Goal: Information Seeking & Learning: Learn about a topic

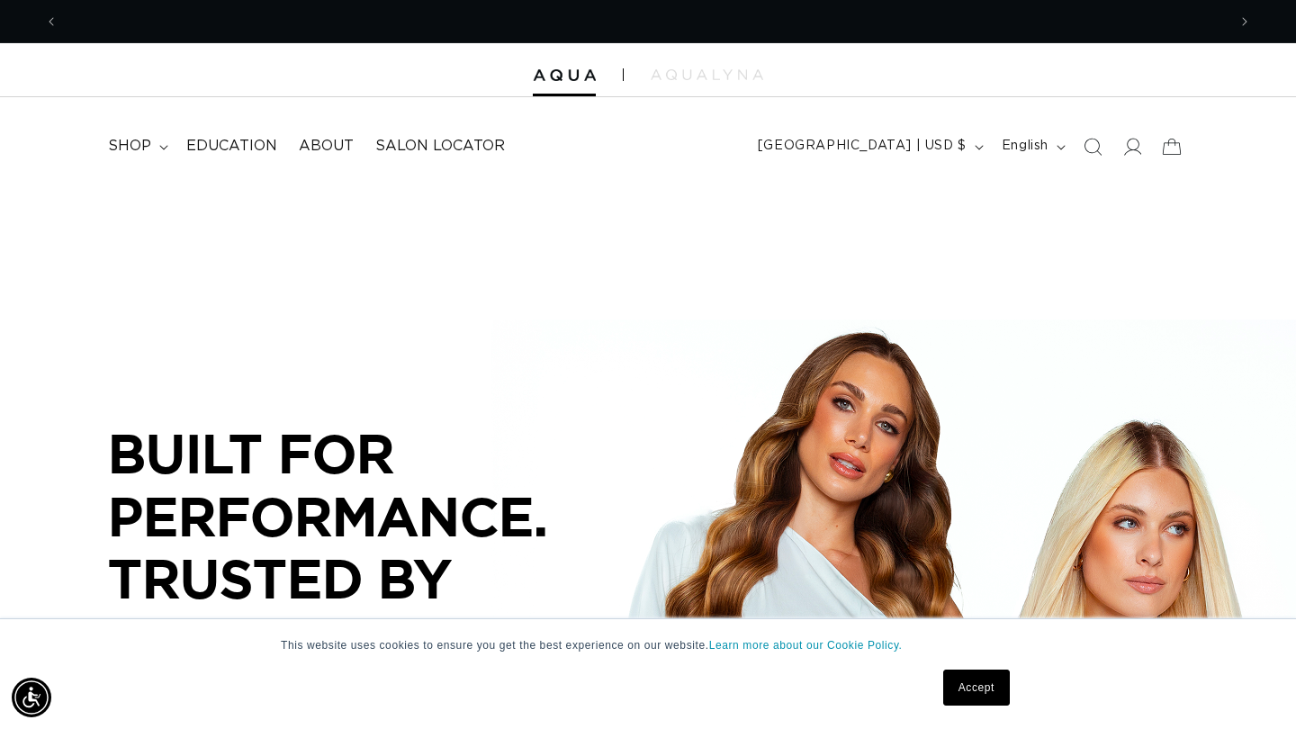
scroll to position [0, 1168]
click at [255, 141] on span "Education" at bounding box center [231, 146] width 91 height 19
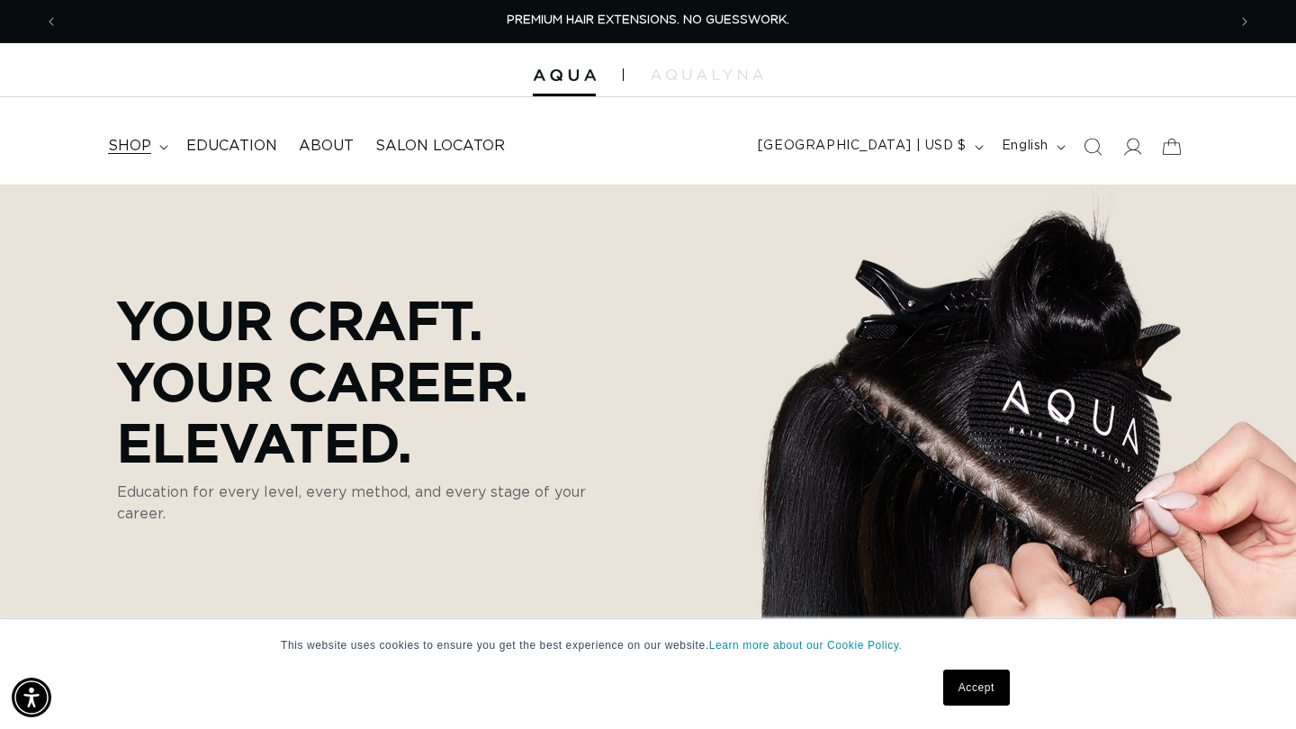
click at [172, 146] on summary "shop" at bounding box center [136, 146] width 78 height 40
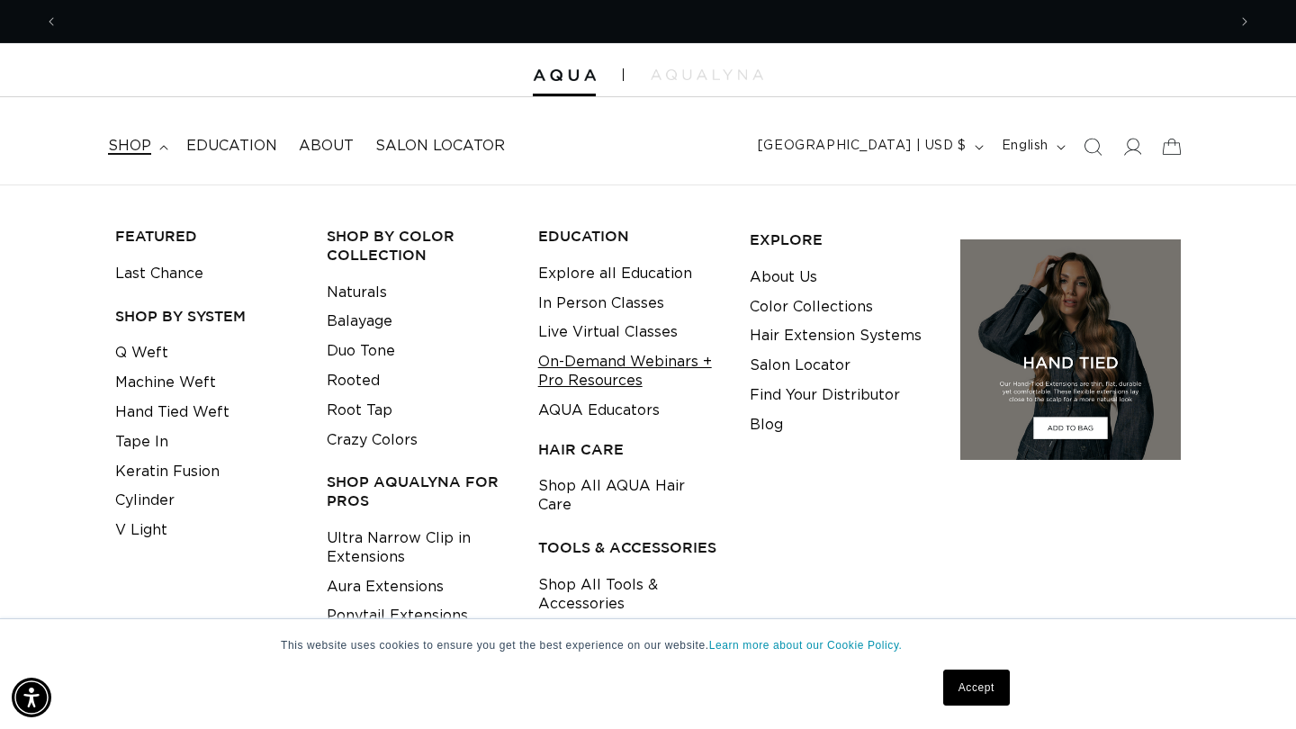
scroll to position [0, 1168]
click at [765, 301] on link "Color Collections" at bounding box center [811, 307] width 123 height 30
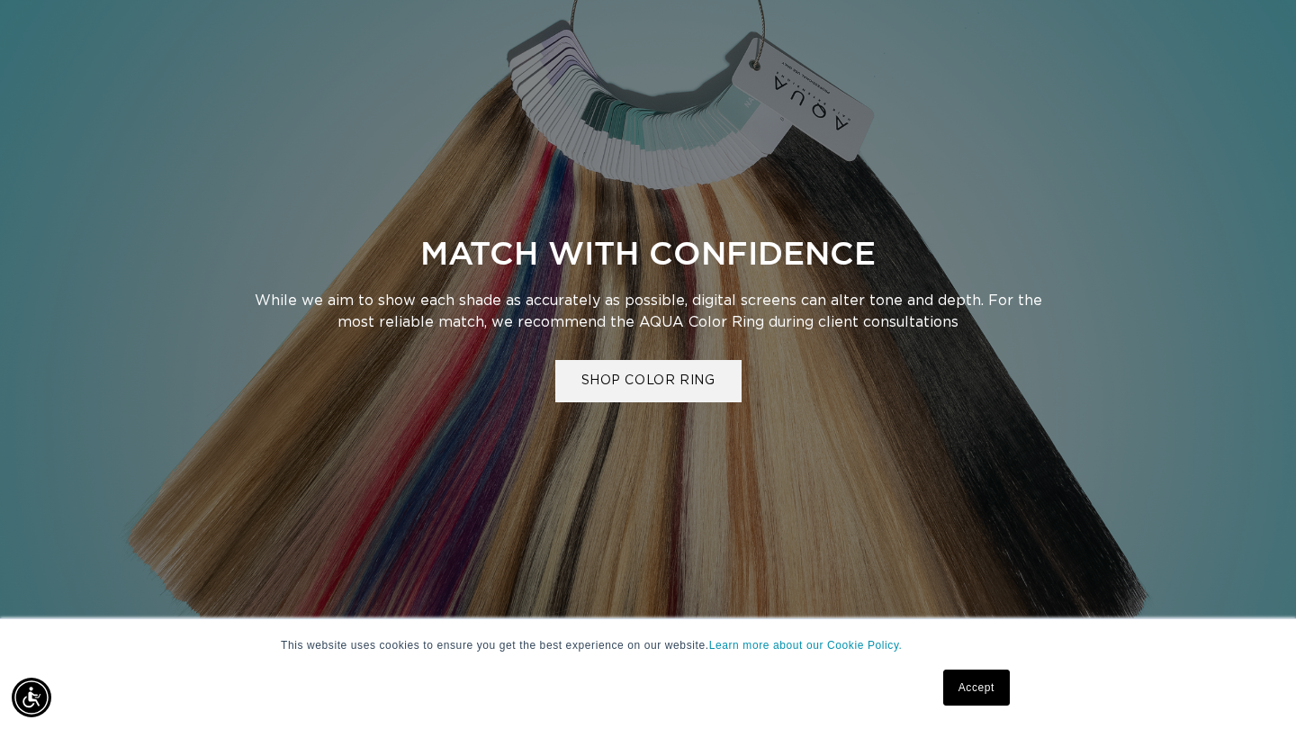
scroll to position [0, 2336]
click at [716, 381] on link "SHOP COLOR RING" at bounding box center [648, 381] width 186 height 42
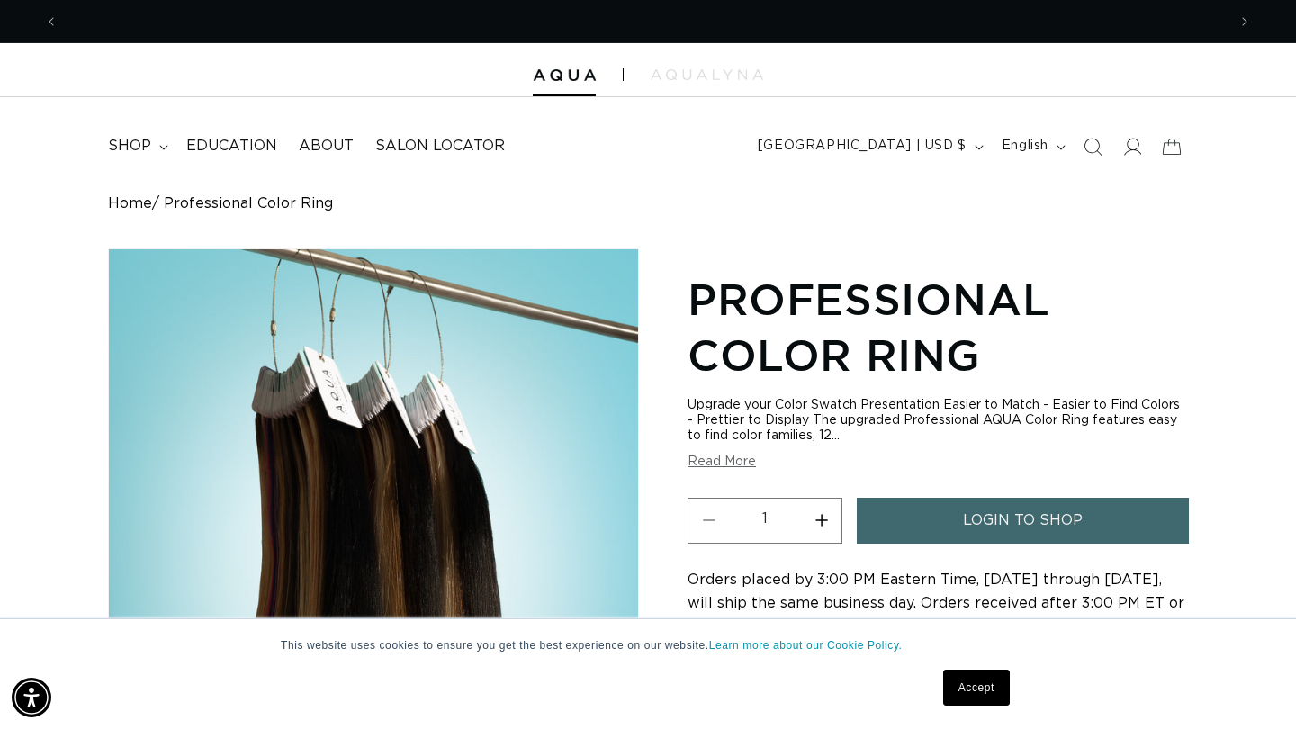
scroll to position [0, 1168]
click at [260, 143] on span "Education" at bounding box center [231, 146] width 91 height 19
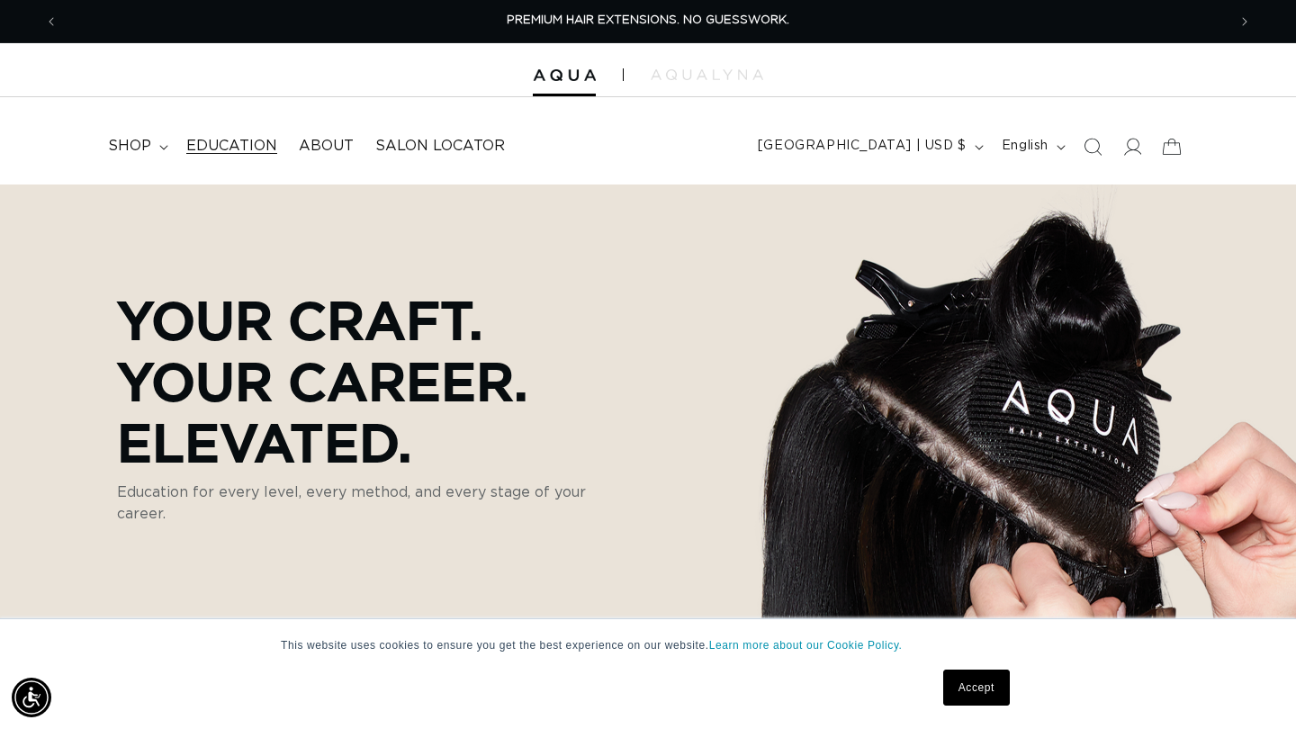
click at [264, 144] on span "Education" at bounding box center [231, 146] width 91 height 19
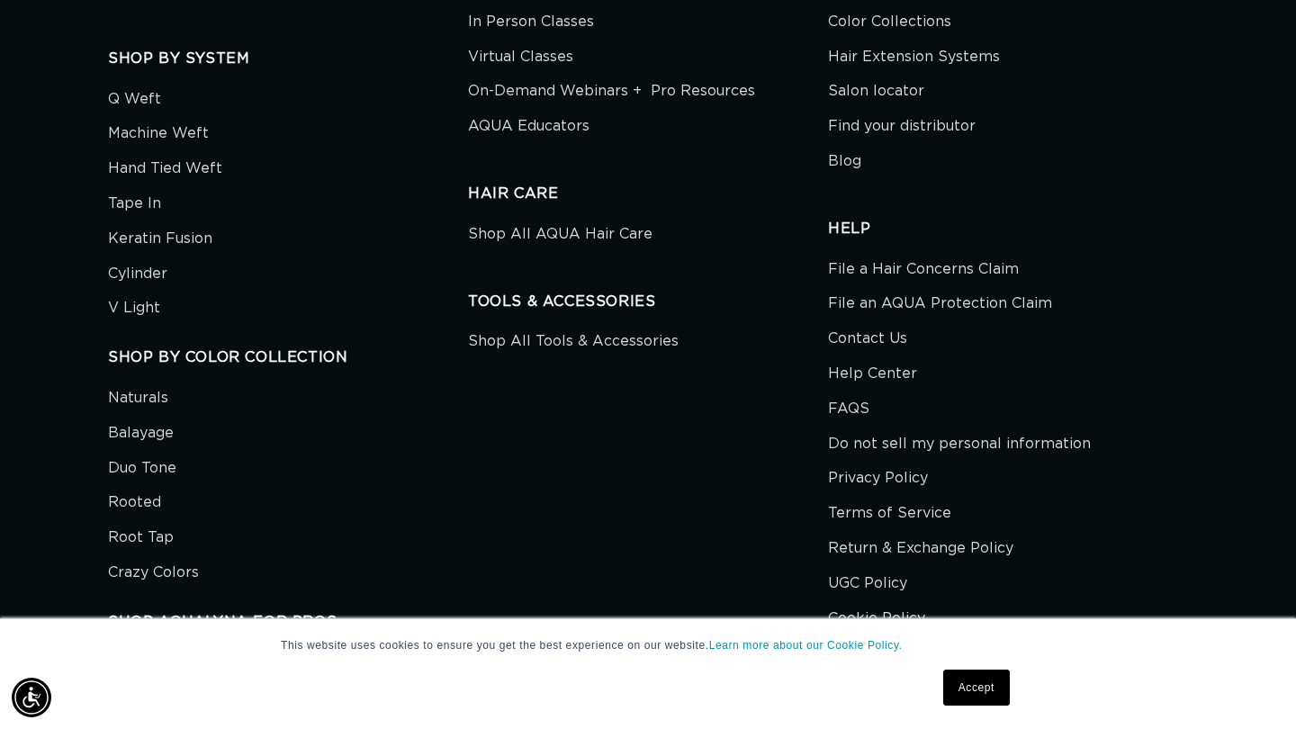
scroll to position [0, 2336]
click at [142, 555] on link "Crazy Colors" at bounding box center [153, 572] width 91 height 35
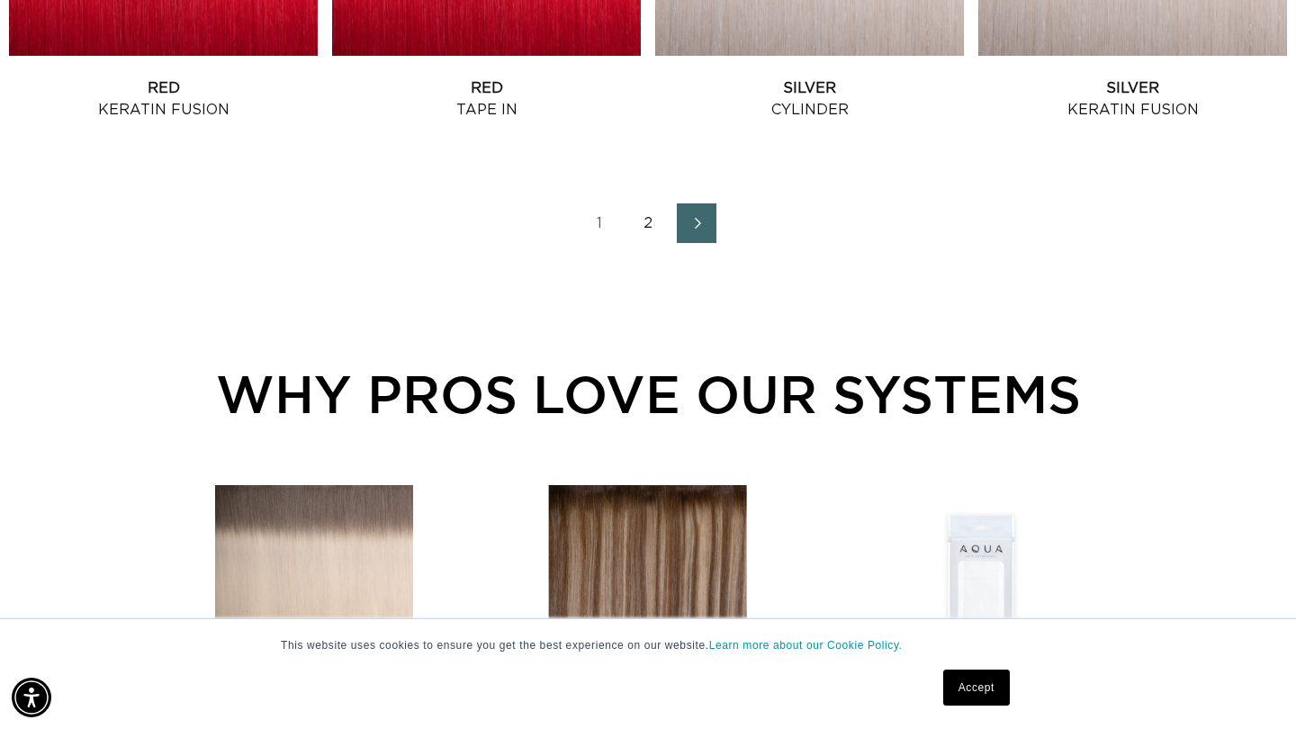
click at [644, 226] on link "2" at bounding box center [648, 223] width 40 height 40
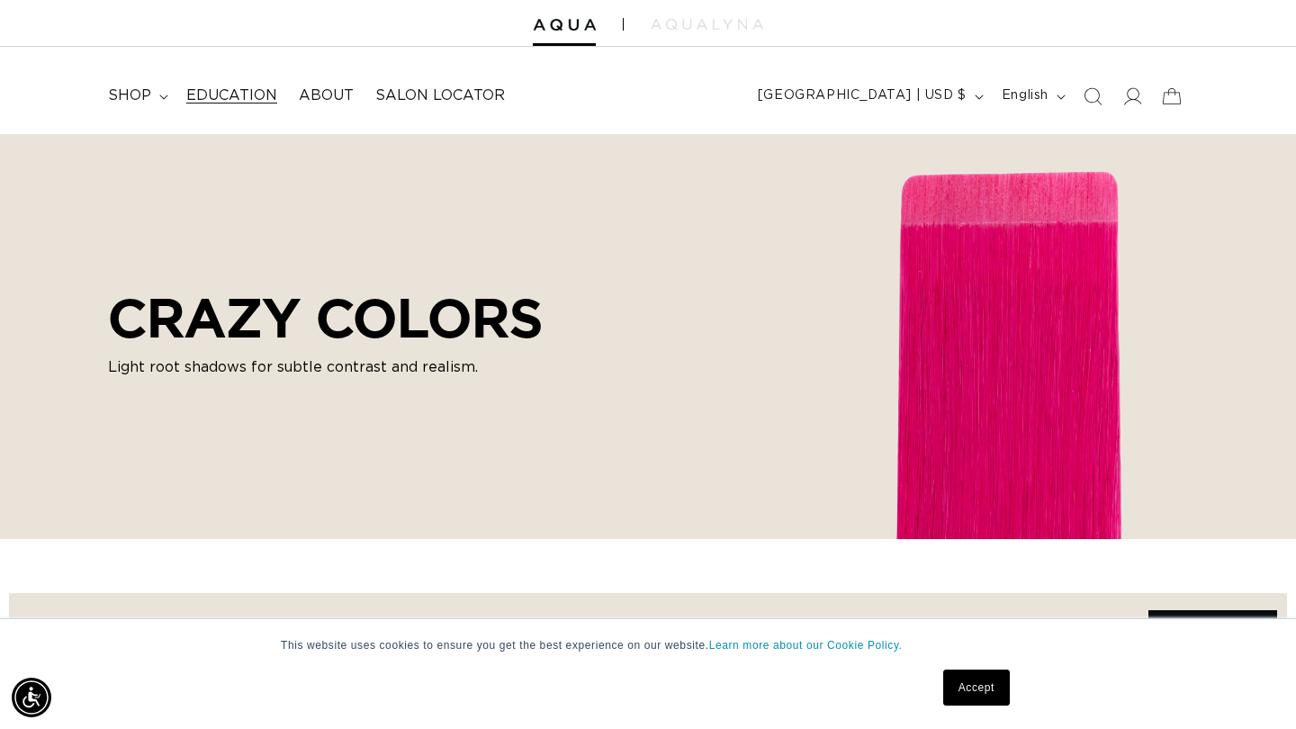
scroll to position [0, 2336]
click at [270, 101] on span "Education" at bounding box center [231, 95] width 91 height 19
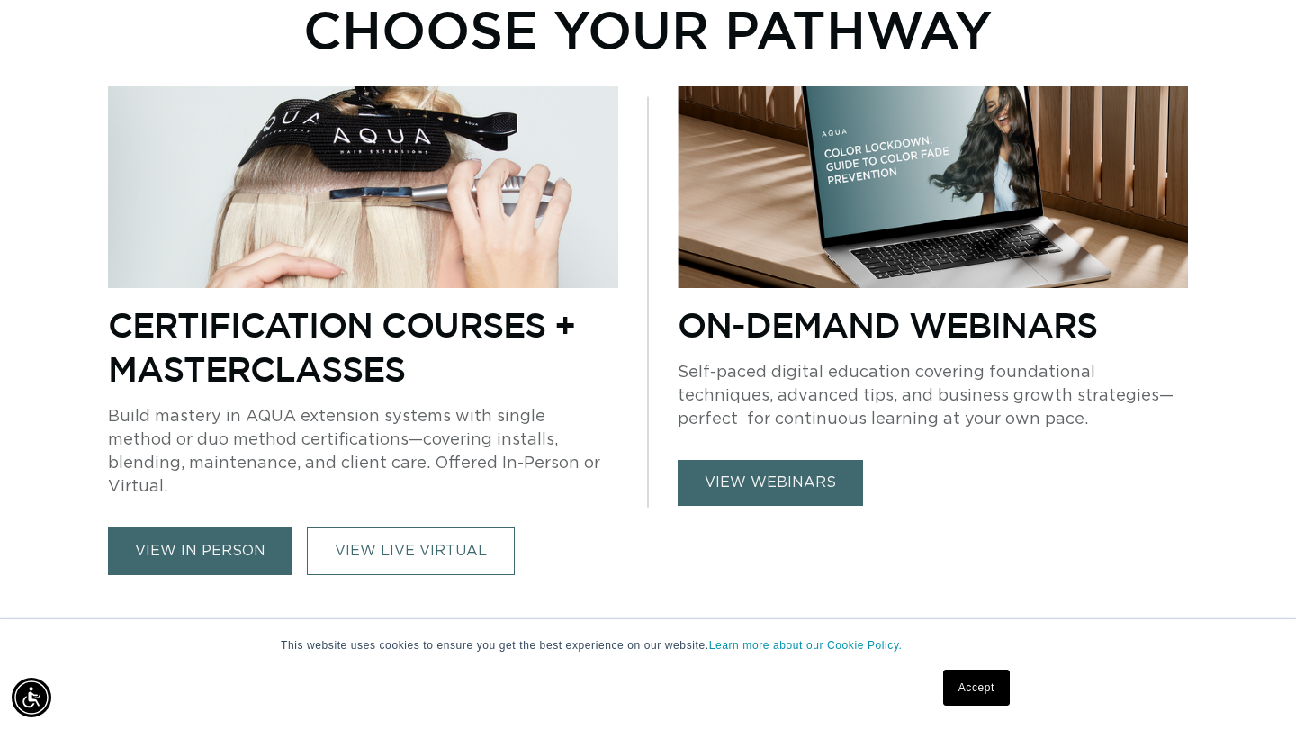
scroll to position [0, 2336]
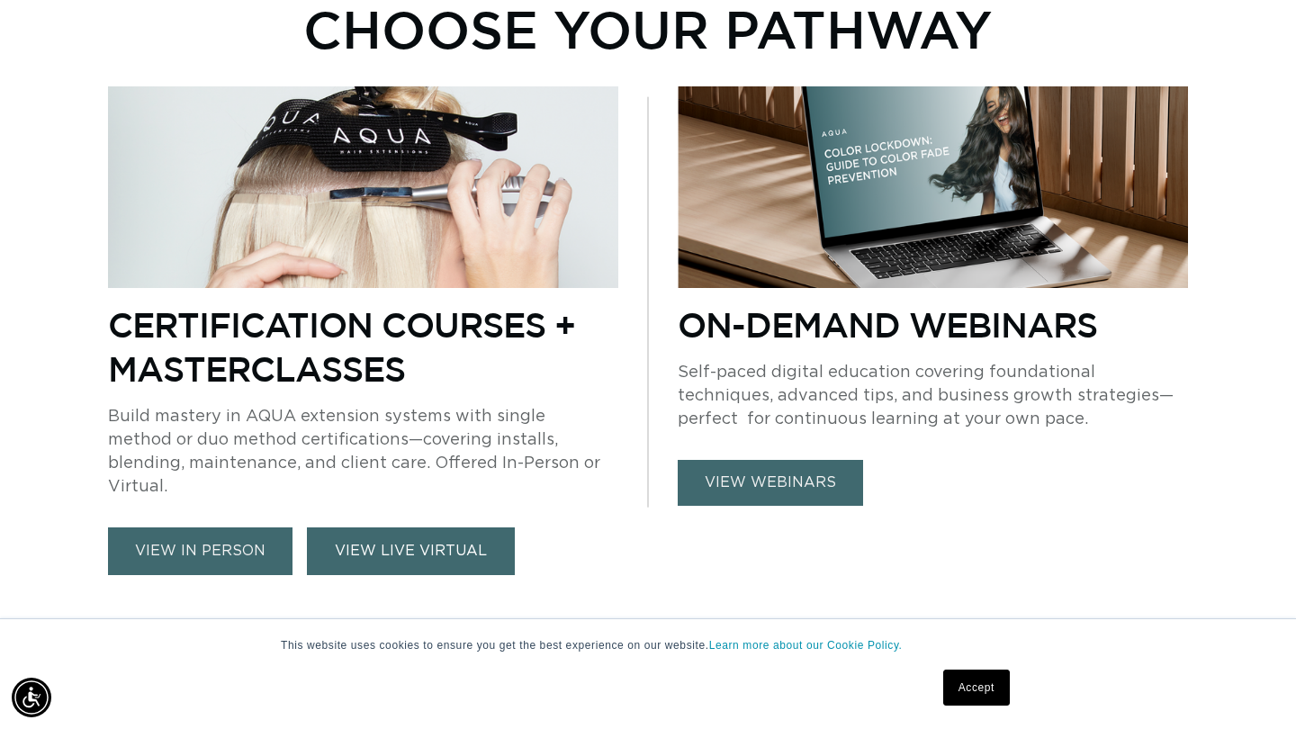
click at [358, 527] on link "VIEW LIVE VIRTUAL" at bounding box center [411, 551] width 208 height 48
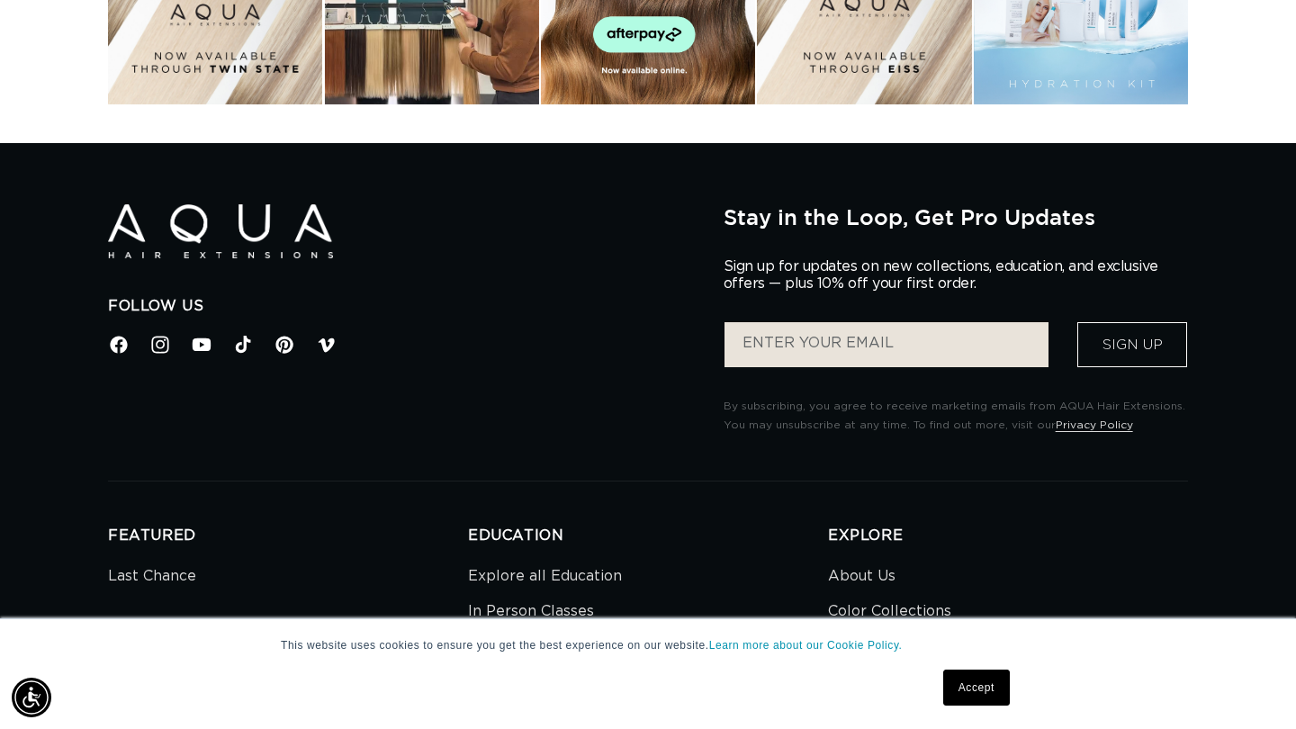
scroll to position [0, 1168]
